Goal: Transaction & Acquisition: Purchase product/service

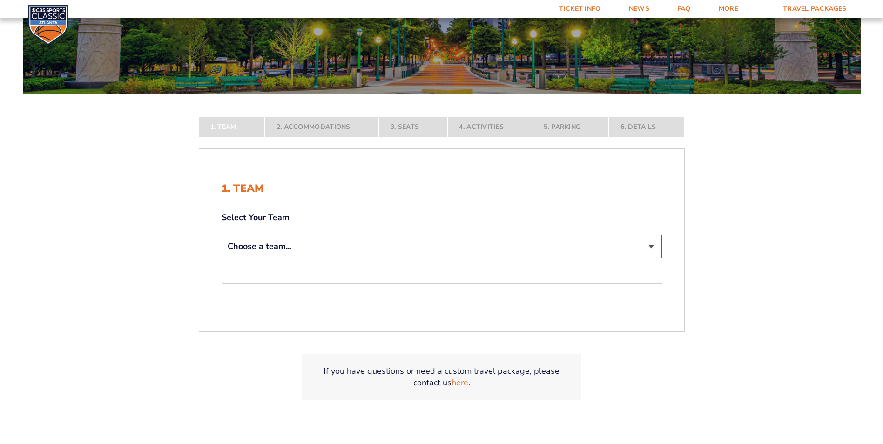
scroll to position [140, 0]
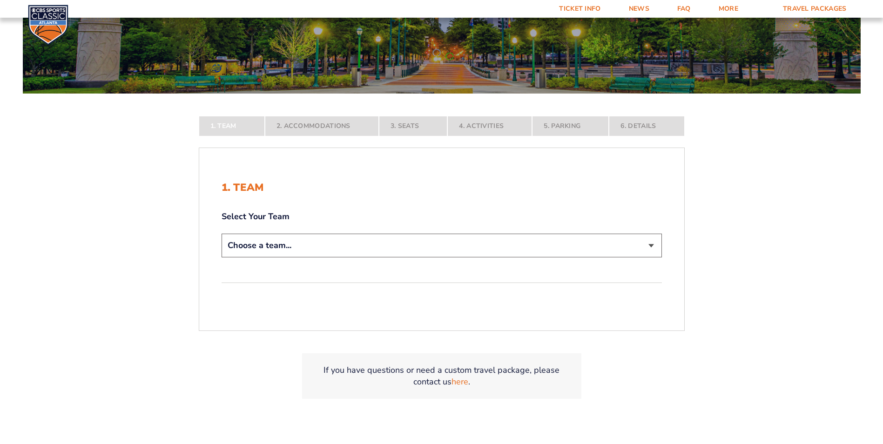
click at [650, 248] on select "Choose a team... Kentucky Wildcats Ohio State Buckeyes North Carolina Tar Heels…" at bounding box center [442, 246] width 440 height 24
select select "12756"
click at [222, 257] on select "Choose a team... Kentucky Wildcats Ohio State Buckeyes North Carolina Tar Heels…" at bounding box center [442, 246] width 440 height 24
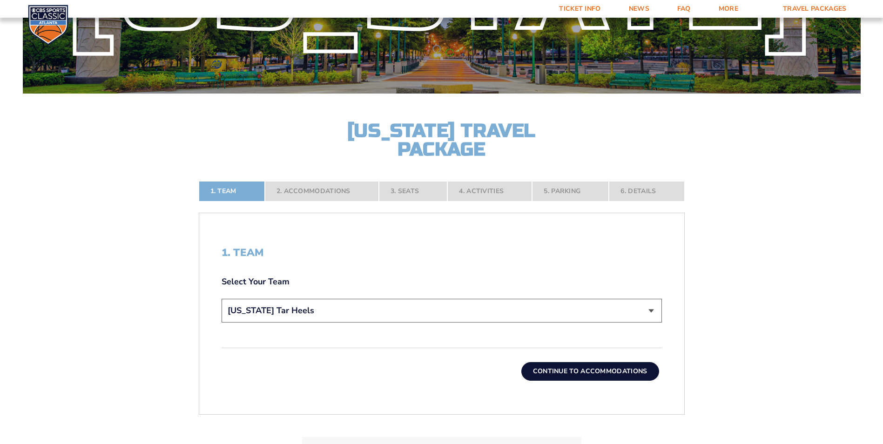
click at [586, 368] on button "Continue To Accommodations" at bounding box center [590, 371] width 138 height 19
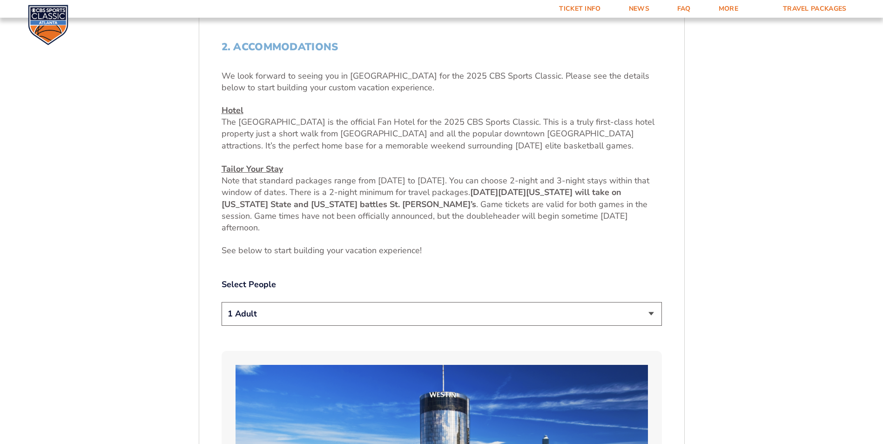
scroll to position [350, 0]
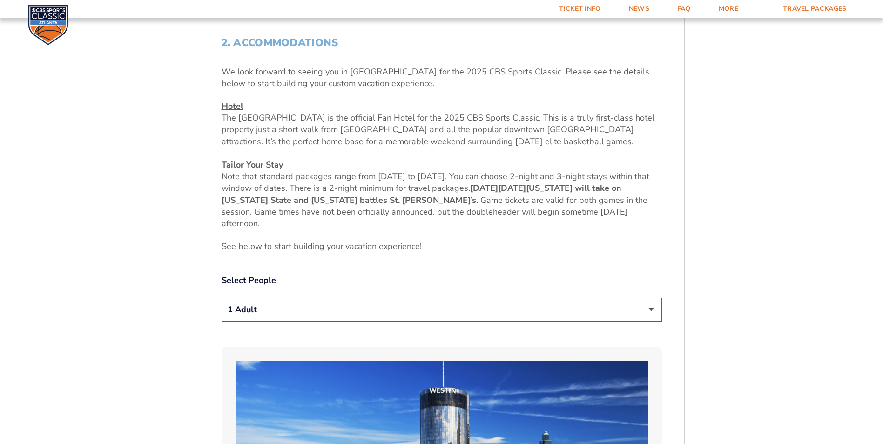
click at [650, 309] on select "1 Adult 2 Adults 3 Adults 4 Adults 2 Adults + 1 Child 2 Adults + 2 Children 2 A…" at bounding box center [442, 310] width 440 height 24
select select "2 Adults"
click at [222, 298] on select "1 Adult 2 Adults 3 Adults 4 Adults 2 Adults + 1 Child 2 Adults + 2 Children 2 A…" at bounding box center [442, 310] width 440 height 24
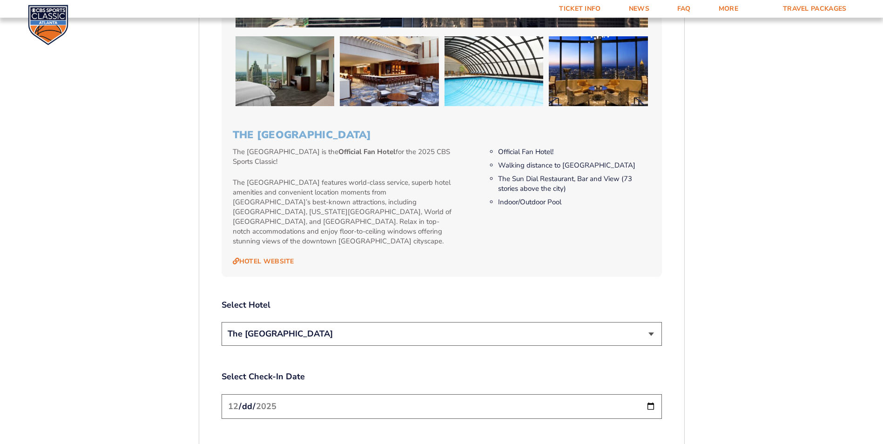
scroll to position [1001, 0]
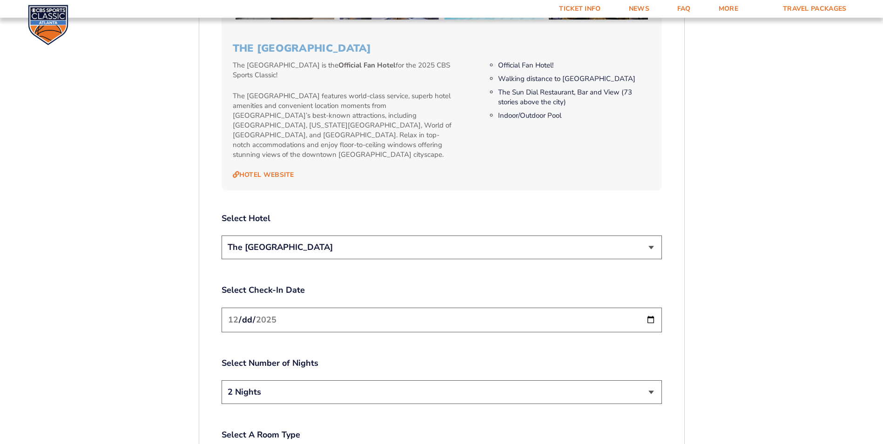
click at [647, 309] on input "2025-12-19" at bounding box center [442, 320] width 440 height 25
type input "2025-12-18"
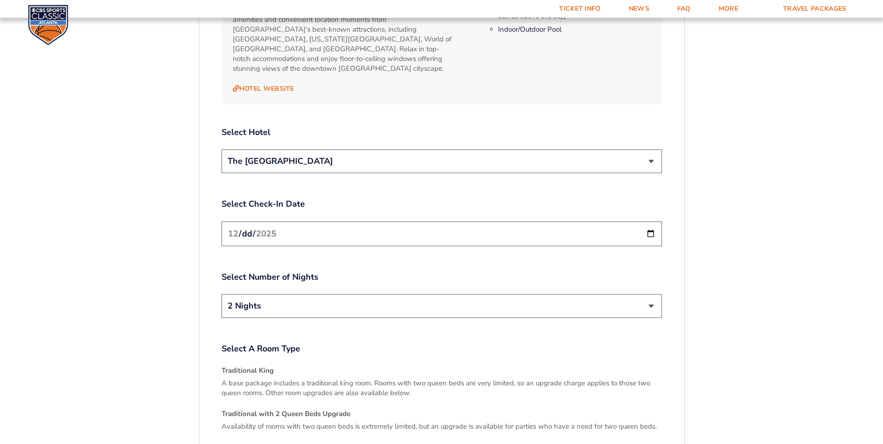
scroll to position [1094, 0]
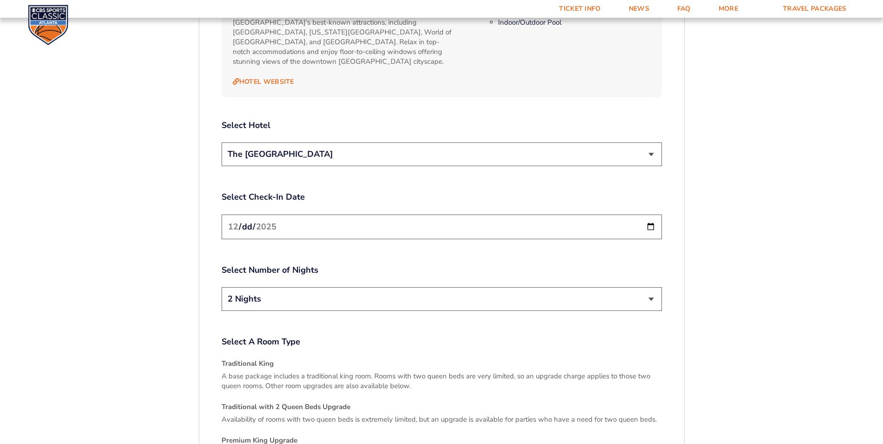
click at [651, 288] on select "2 Nights 3 Nights" at bounding box center [442, 299] width 440 height 24
select select "3 Nights"
click at [222, 287] on select "2 Nights 3 Nights" at bounding box center [442, 299] width 440 height 24
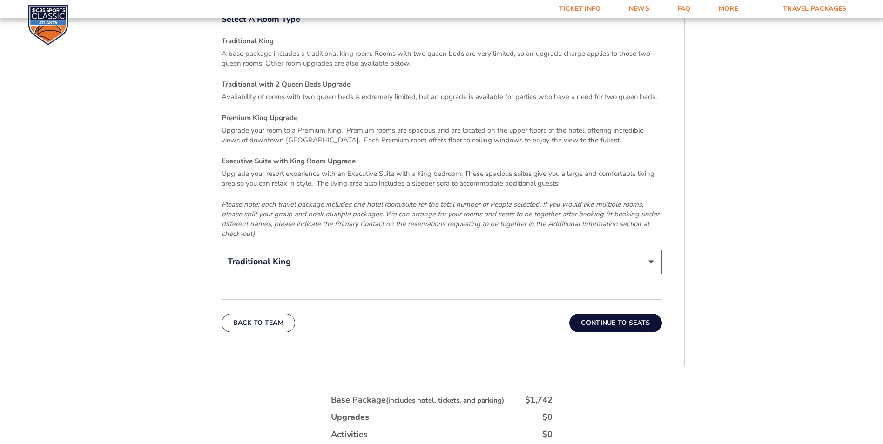
scroll to position [1420, 0]
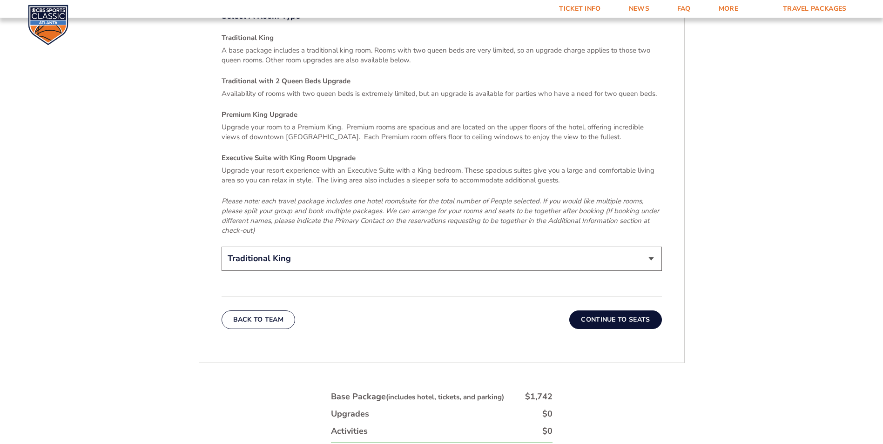
click at [648, 248] on select "Traditional King Traditional with 2 Queen Beds Upgrade (+$45 per night) Premium…" at bounding box center [442, 259] width 440 height 24
select select "Premium King Upgrade"
click at [222, 247] on select "Traditional King Traditional with 2 Queen Beds Upgrade (+$45 per night) Premium…" at bounding box center [442, 259] width 440 height 24
click at [616, 310] on button "Continue To Seats" at bounding box center [615, 319] width 92 height 19
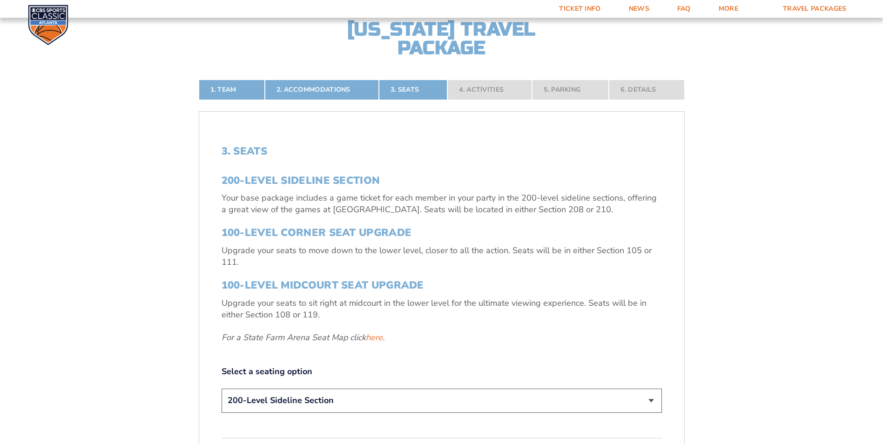
scroll to position [303, 0]
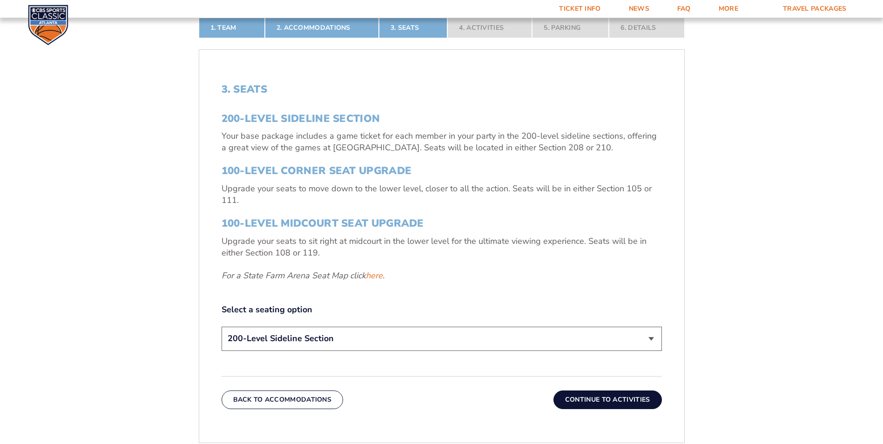
click at [651, 336] on select "200-Level Sideline Section 100-Level Corner Seat Upgrade (+$120 per person) 100…" at bounding box center [442, 339] width 440 height 24
select select "100-Level Midcourt Seat Upgrade"
click at [222, 327] on select "200-Level Sideline Section 100-Level Corner Seat Upgrade (+$120 per person) 100…" at bounding box center [442, 339] width 440 height 24
click at [623, 400] on button "Continue To Activities" at bounding box center [607, 399] width 108 height 19
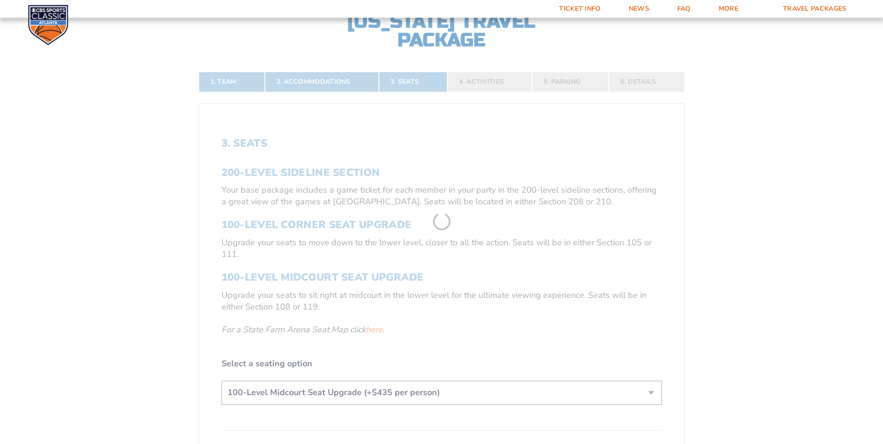
scroll to position [210, 0]
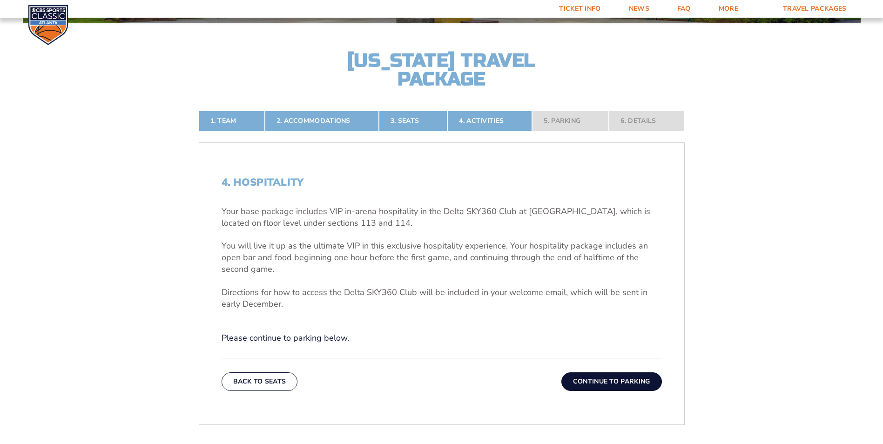
click at [622, 376] on button "Continue To Parking" at bounding box center [611, 381] width 101 height 19
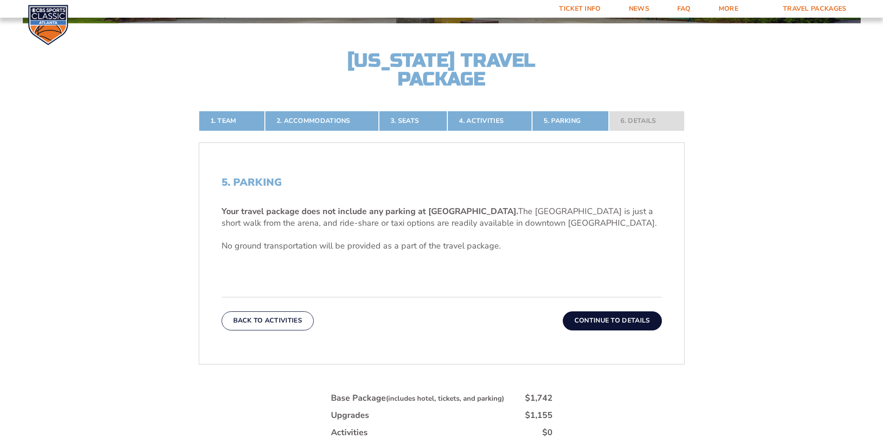
click at [608, 314] on button "Continue To Details" at bounding box center [612, 320] width 99 height 19
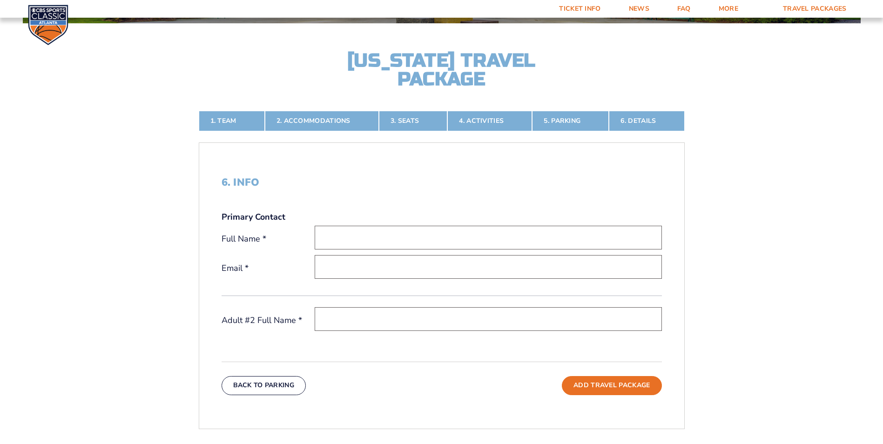
click at [344, 238] on input "text" at bounding box center [488, 238] width 347 height 24
type input "Joseph Conard"
click at [346, 268] on input "email" at bounding box center [488, 267] width 347 height 24
type input "[EMAIL_ADDRESS][DOMAIN_NAME]"
click at [353, 320] on input "text" at bounding box center [488, 319] width 347 height 24
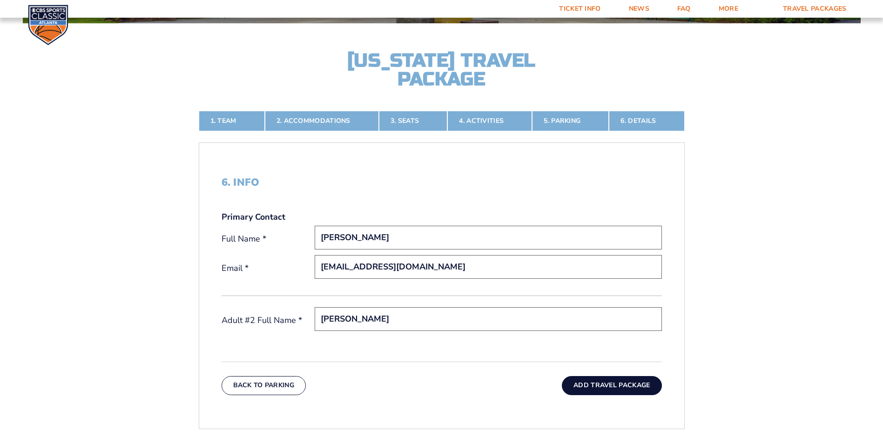
type input "Frances Carter"
click at [609, 391] on button "Add Travel Package" at bounding box center [612, 385] width 100 height 19
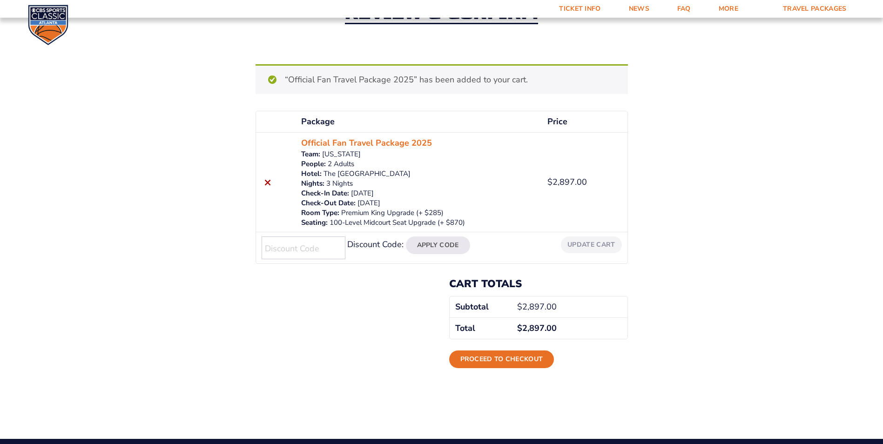
scroll to position [93, 0]
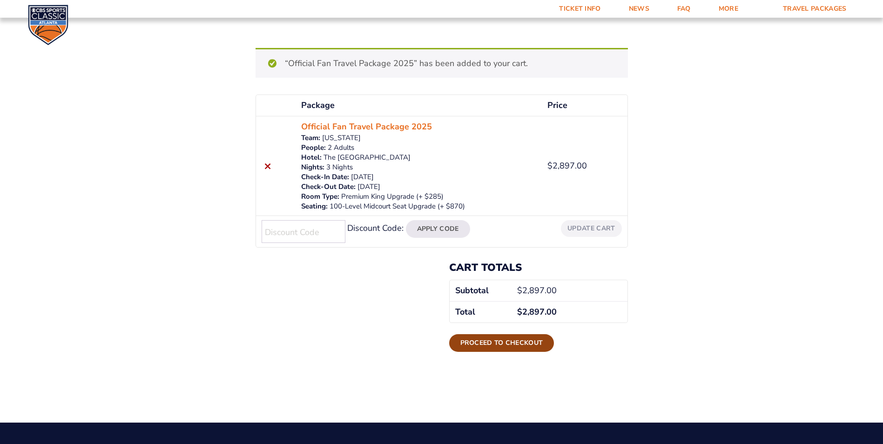
click at [501, 348] on link "Proceed to checkout" at bounding box center [501, 343] width 105 height 18
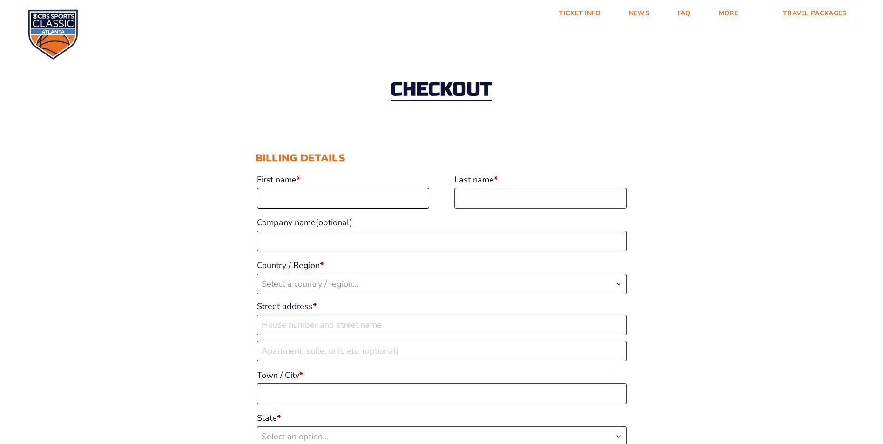
click at [284, 198] on input "First name *" at bounding box center [343, 198] width 172 height 20
type input "[PERSON_NAME]"
click at [478, 201] on input "Last name *" at bounding box center [540, 198] width 172 height 20
type input "[PERSON_NAME]"
click at [617, 286] on b "Country / Region" at bounding box center [618, 283] width 7 height 7
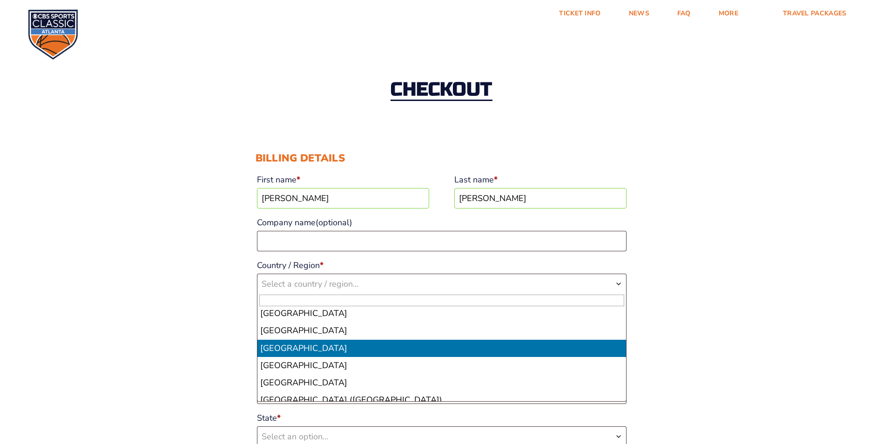
scroll to position [4002, 0]
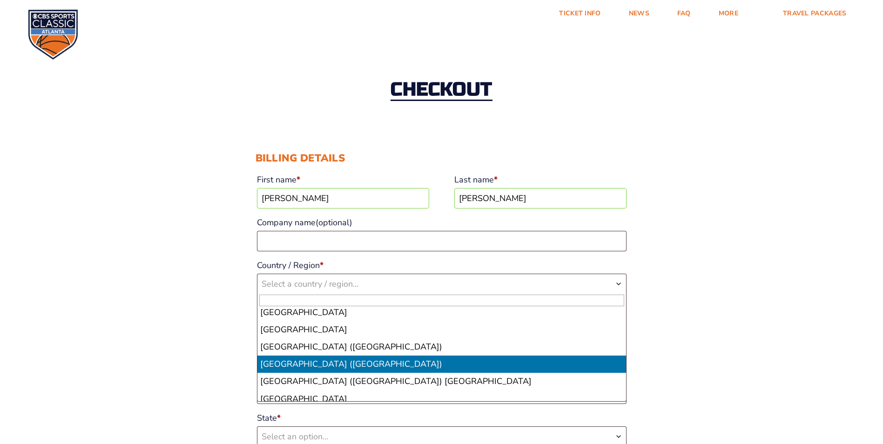
select select "US"
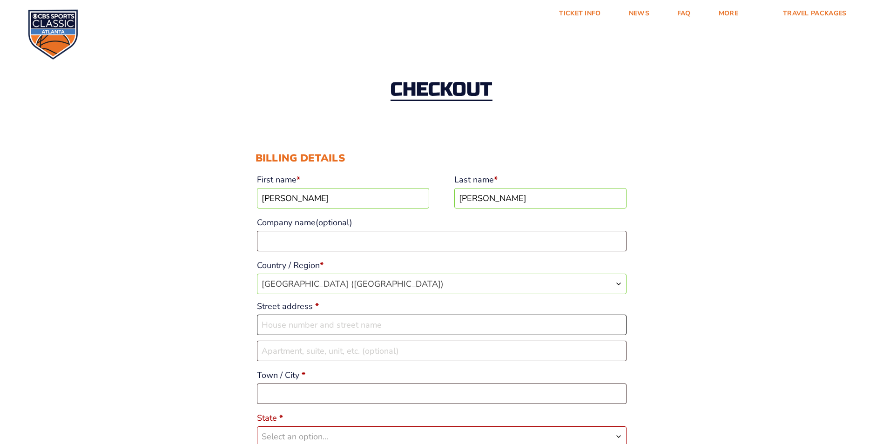
click at [282, 324] on input "Street address *" at bounding box center [442, 325] width 370 height 20
type input "31 Grandmas Path"
click at [280, 391] on input "Town / City *" at bounding box center [442, 393] width 370 height 20
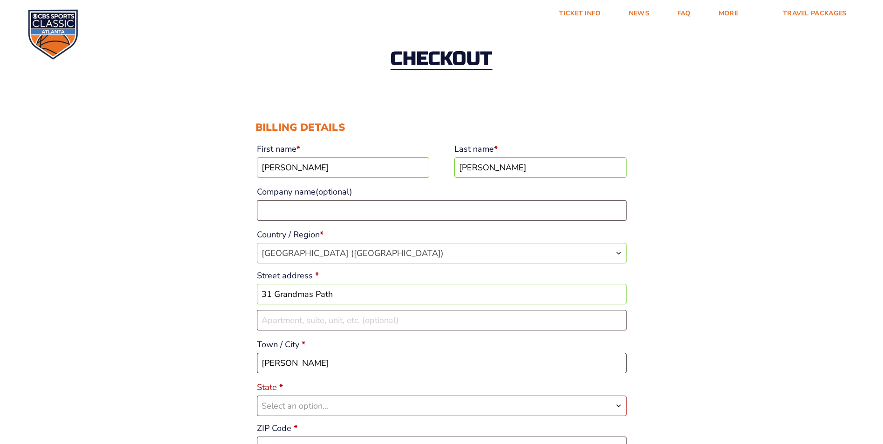
scroll to position [140, 0]
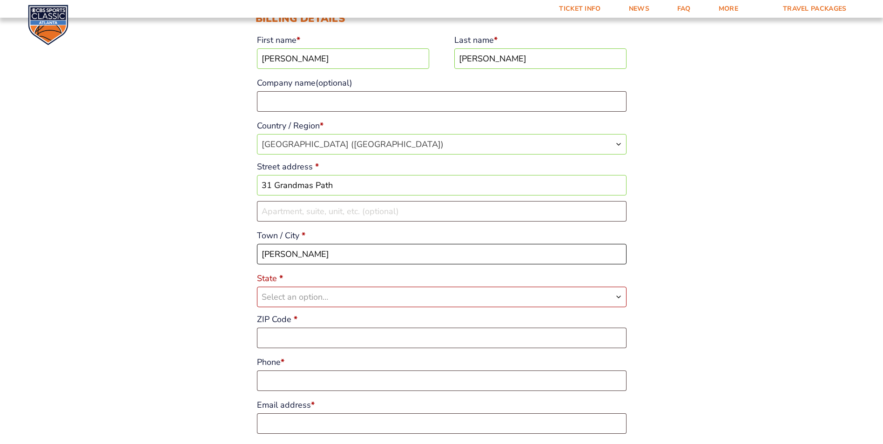
type input "[PERSON_NAME]"
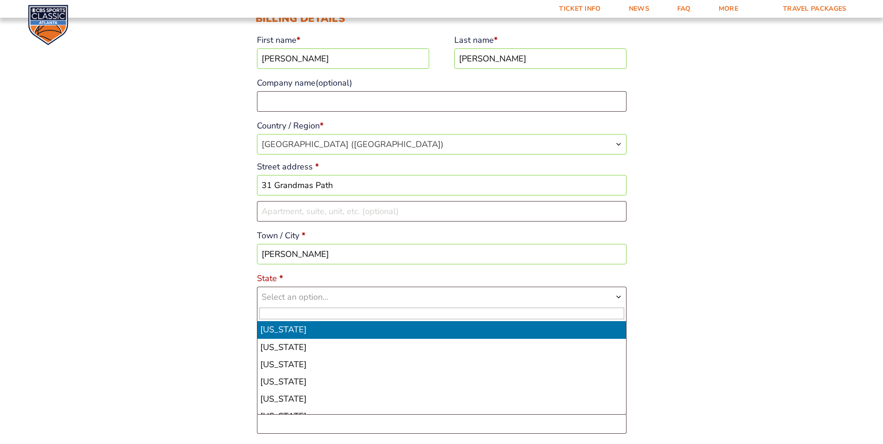
click at [616, 297] on b "State" at bounding box center [618, 296] width 7 height 7
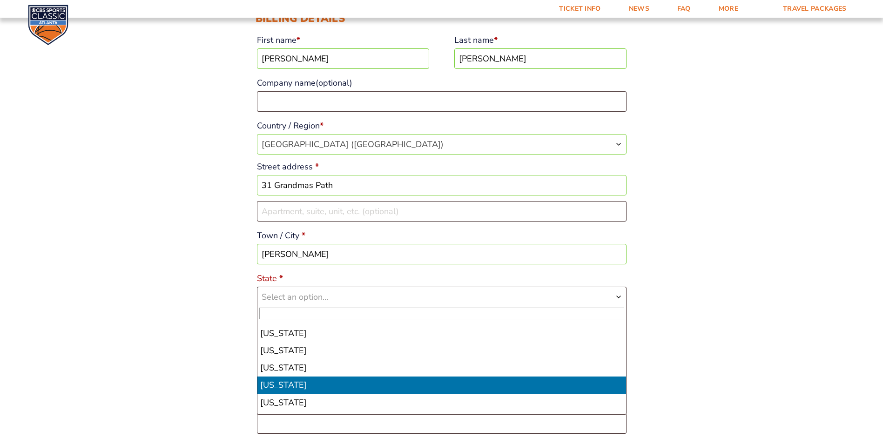
scroll to position [512, 0]
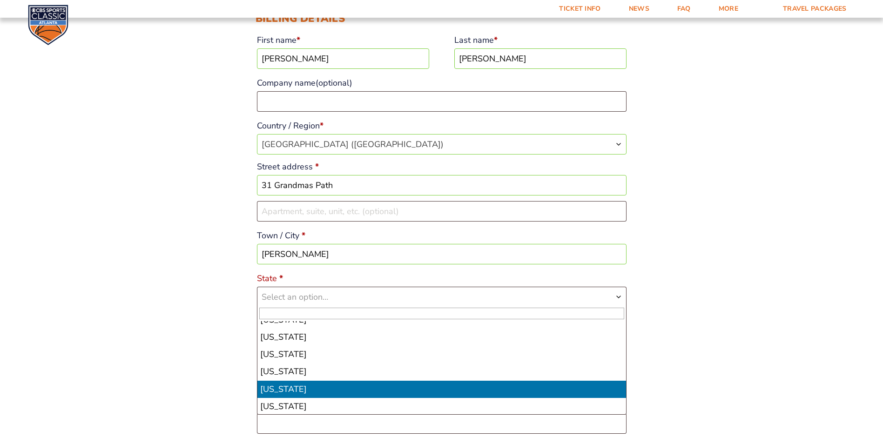
select select "NC"
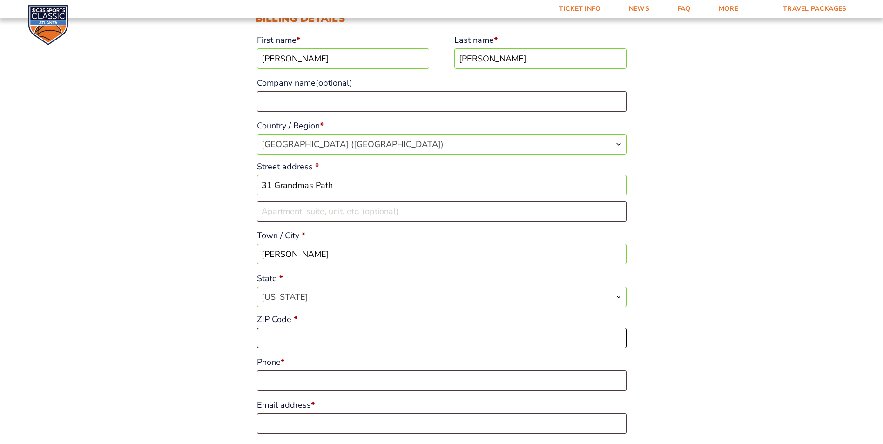
click at [282, 343] on input "ZIP Code *" at bounding box center [442, 338] width 370 height 20
type input "28715"
click at [283, 381] on input "Phone *" at bounding box center [442, 380] width 370 height 20
type input "8289898988"
click at [276, 423] on input "Email address *" at bounding box center [442, 423] width 370 height 20
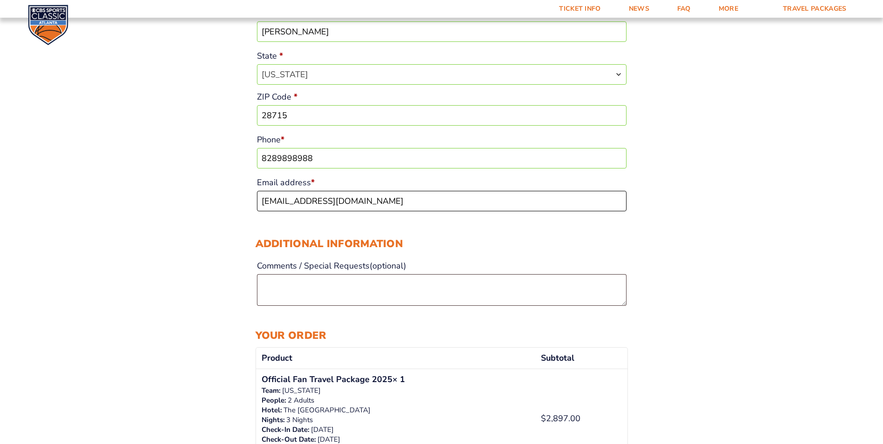
scroll to position [372, 0]
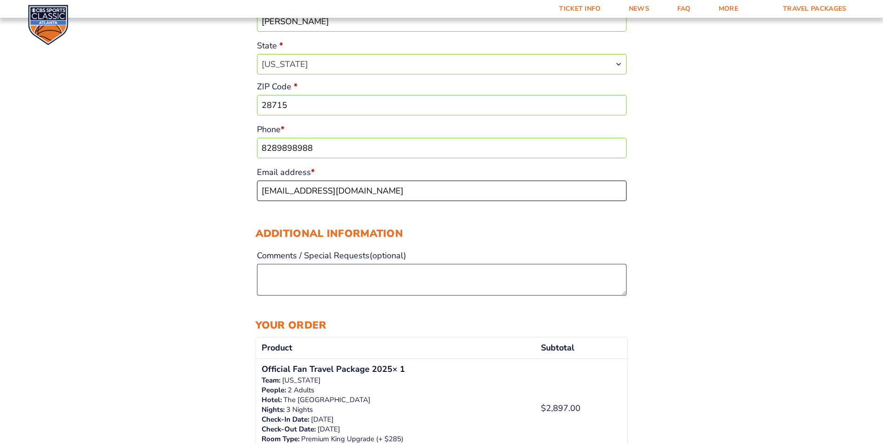
type input "[EMAIL_ADDRESS][DOMAIN_NAME]"
click at [269, 275] on textarea "Comments / Special Requests (optional)" at bounding box center [442, 280] width 370 height 32
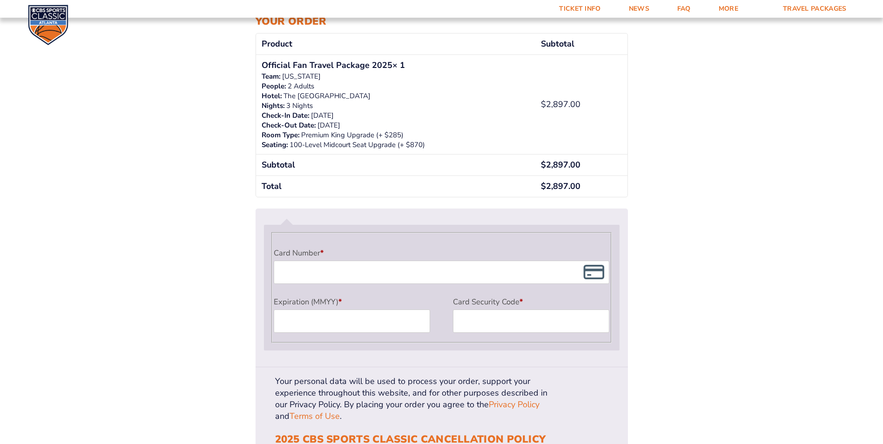
scroll to position [698, 0]
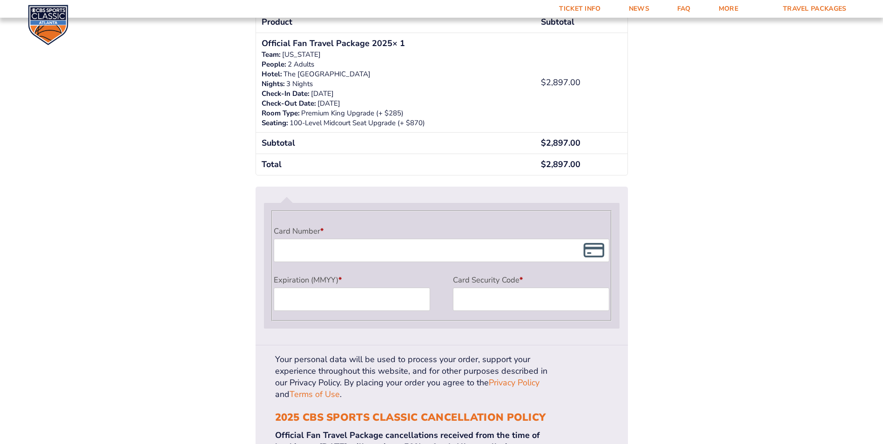
type textarea "We used this package the last few years, great job."
